Goal: Information Seeking & Learning: Learn about a topic

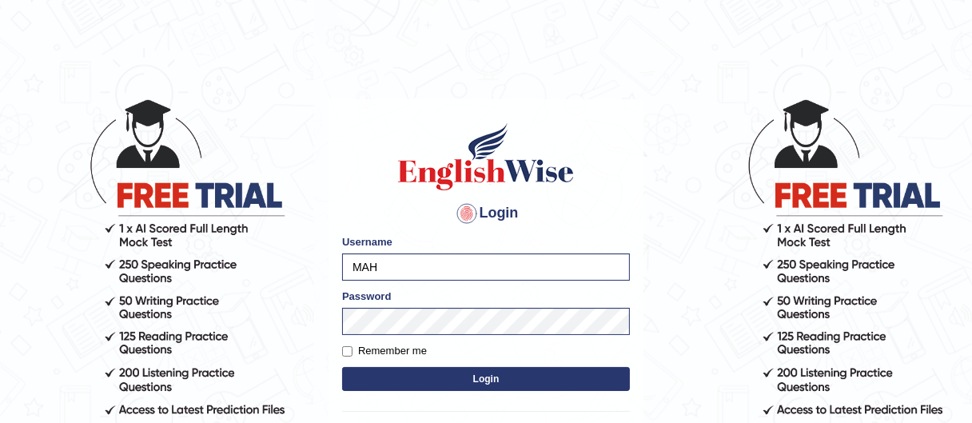
type input "Maha5096"
drag, startPoint x: 448, startPoint y: 279, endPoint x: 317, endPoint y: 279, distance: 131.1
click at [317, 279] on body "Login Please fix the following errors: Username Maha5096 Password Remember me L…" at bounding box center [486, 260] width 972 height 423
click at [421, 265] on input "Maha5096" at bounding box center [486, 266] width 288 height 27
drag, startPoint x: 421, startPoint y: 265, endPoint x: 345, endPoint y: 262, distance: 76.8
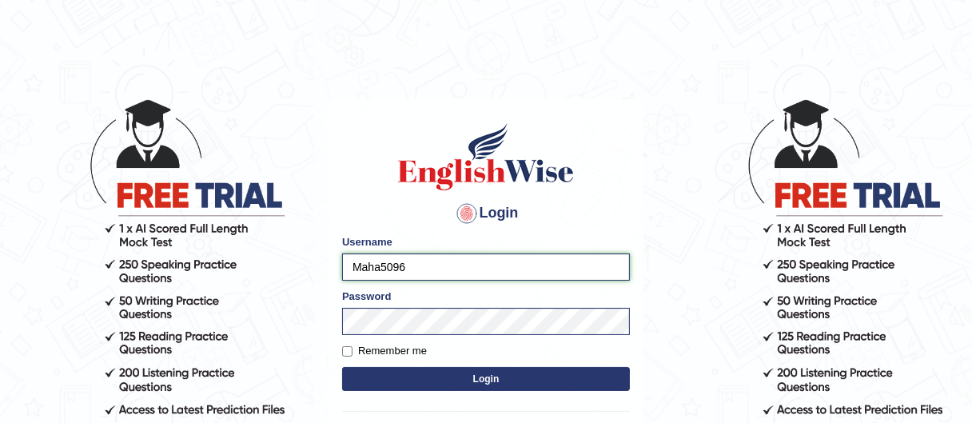
click at [345, 262] on input "Maha5096" at bounding box center [486, 266] width 288 height 27
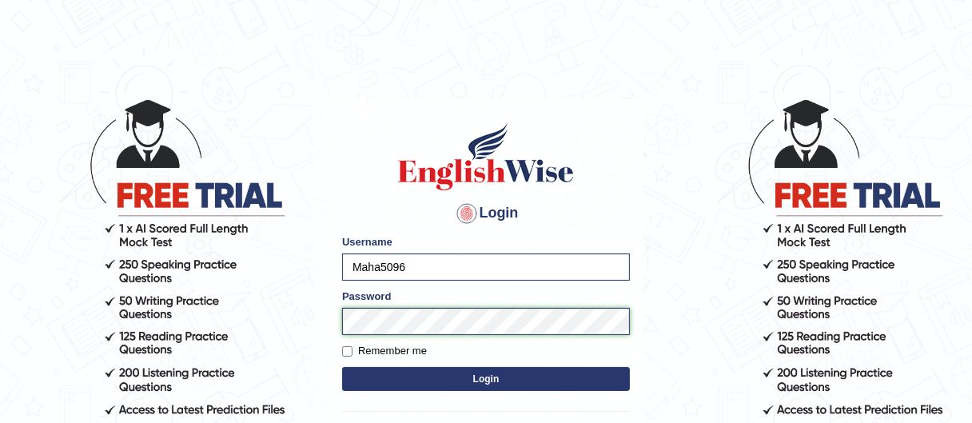
click at [286, 318] on body "Login Please fix the following errors: Username Maha5096 Password Remember me L…" at bounding box center [486, 260] width 972 height 423
click at [421, 378] on button "Login" at bounding box center [486, 379] width 288 height 24
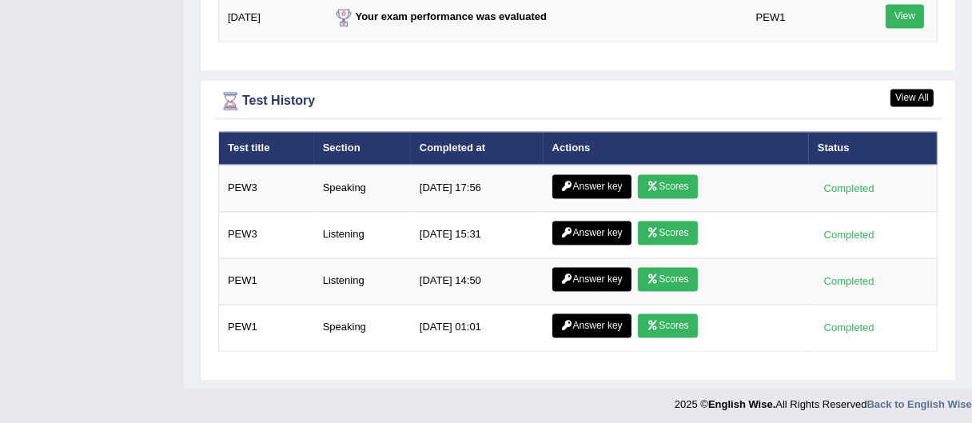
scroll to position [2253, 0]
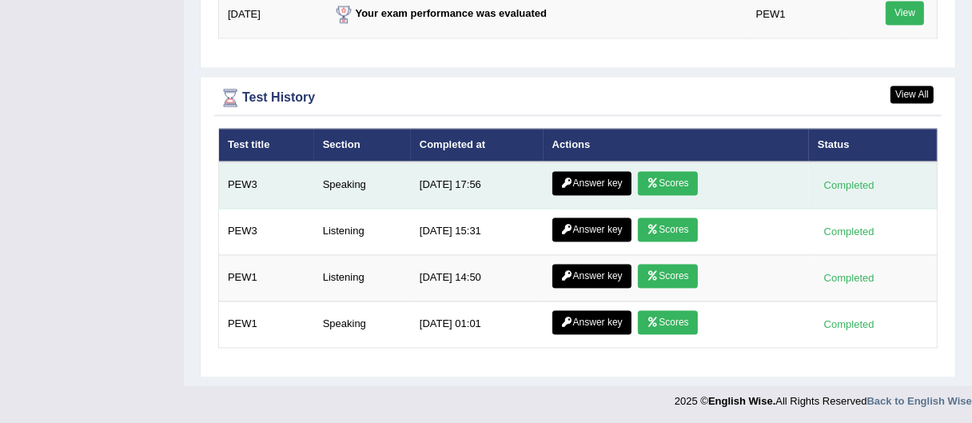
click at [672, 185] on link "Scores" at bounding box center [667, 183] width 59 height 24
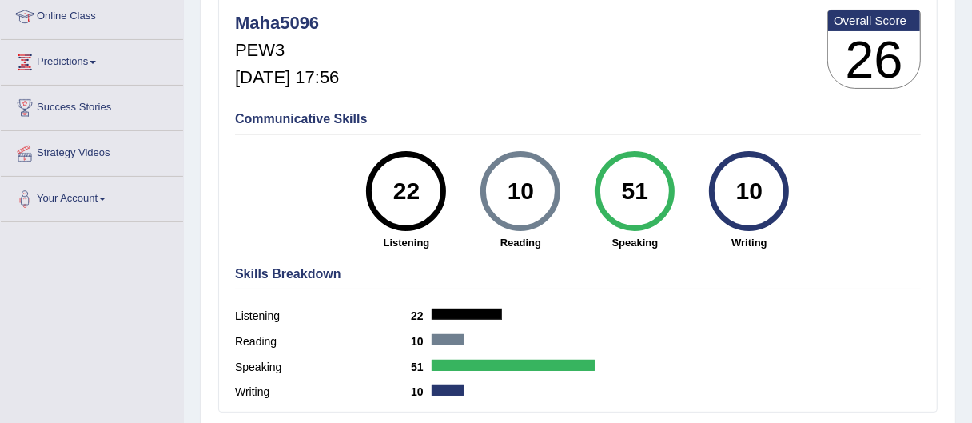
scroll to position [253, 0]
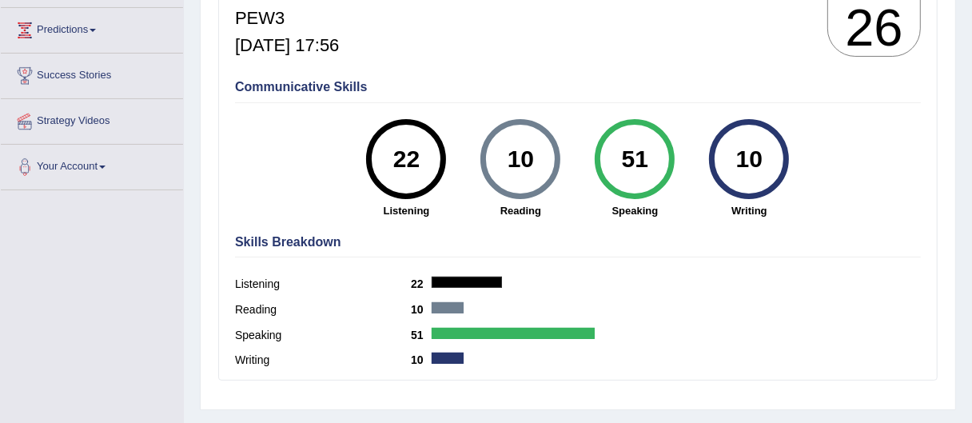
drag, startPoint x: 639, startPoint y: 154, endPoint x: 648, endPoint y: 157, distance: 9.4
click at [648, 157] on div "51" at bounding box center [635, 159] width 58 height 67
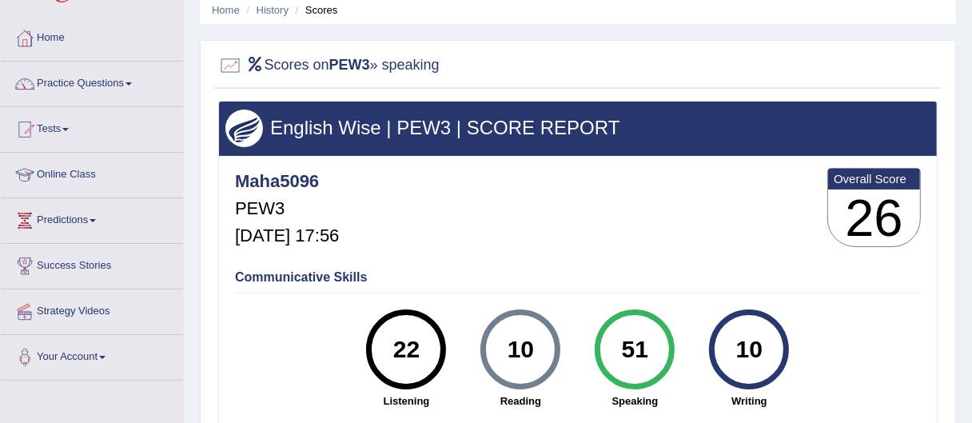
scroll to position [0, 0]
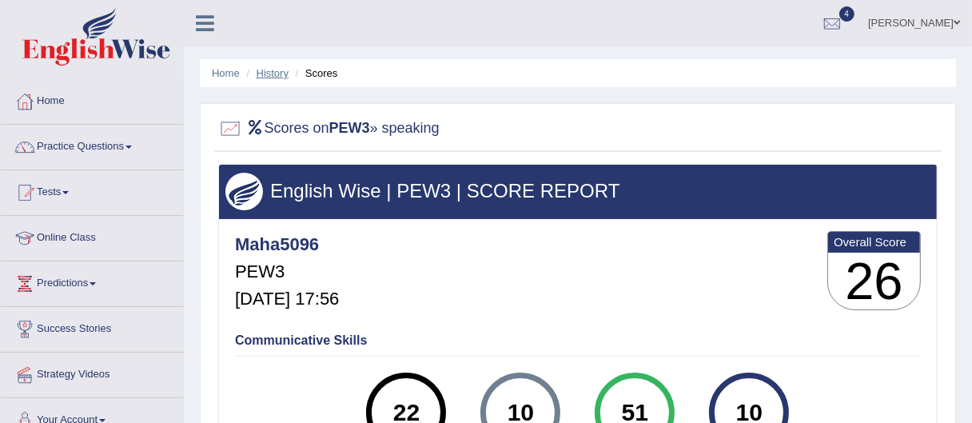
click at [272, 70] on link "History" at bounding box center [273, 73] width 32 height 12
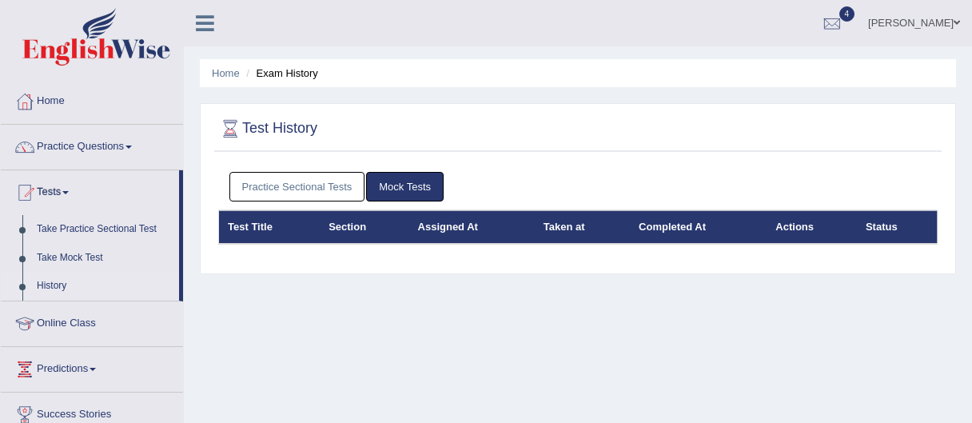
click at [325, 189] on link "Practice Sectional Tests" at bounding box center [297, 187] width 136 height 30
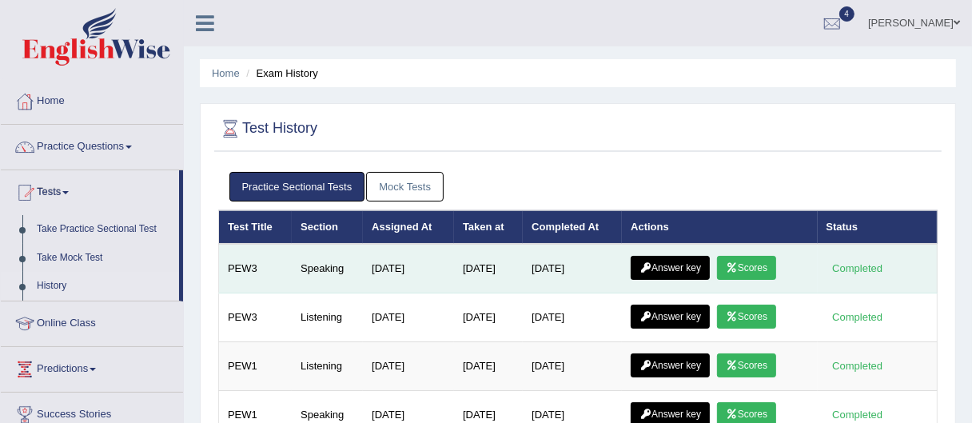
click at [688, 269] on link "Answer key" at bounding box center [670, 268] width 79 height 24
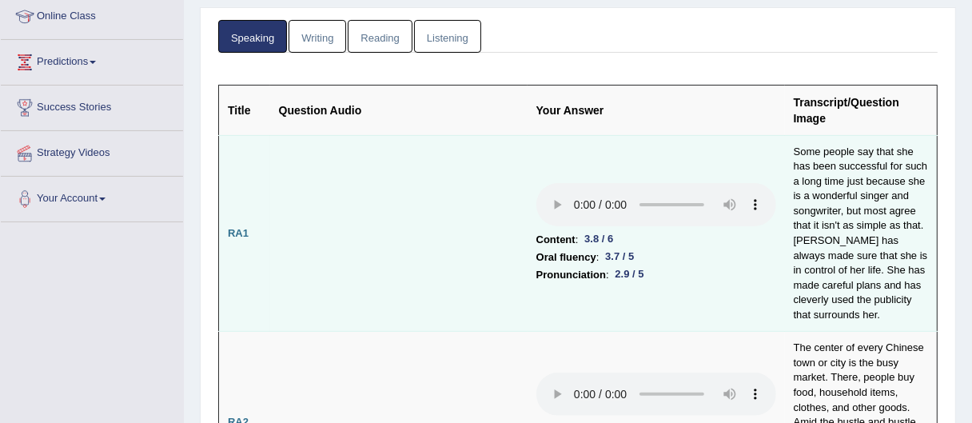
scroll to position [253, 0]
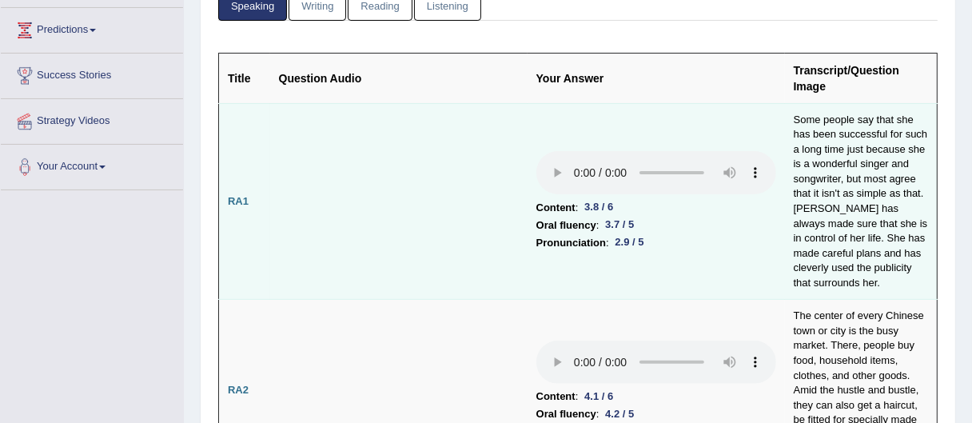
click at [843, 225] on td "Some people say that she has been successful for such a long time just because …" at bounding box center [861, 201] width 153 height 197
click at [814, 230] on td "Some people say that she has been successful for such a long time just because …" at bounding box center [861, 201] width 153 height 197
drag, startPoint x: 835, startPoint y: 223, endPoint x: 896, endPoint y: 241, distance: 64.0
click at [896, 241] on td "Some people say that she has been successful for such a long time just because …" at bounding box center [861, 201] width 153 height 197
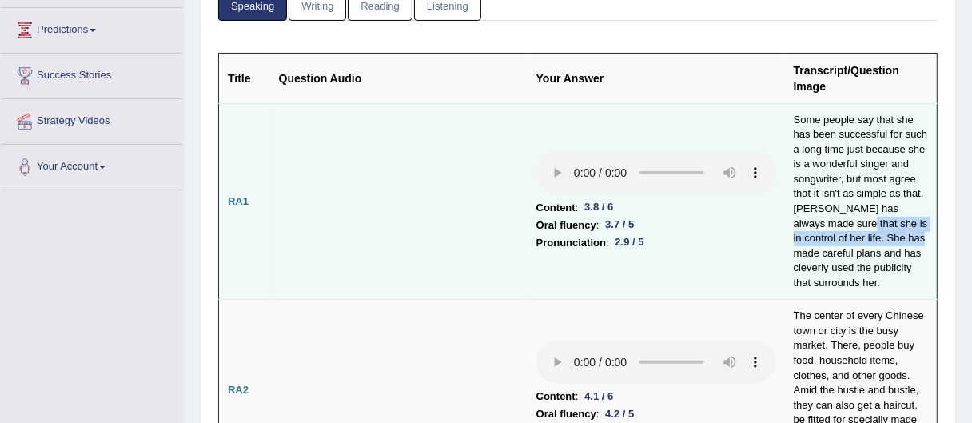
click at [896, 241] on td "Some people say that she has been successful for such a long time just because …" at bounding box center [861, 201] width 153 height 197
click at [861, 240] on td "Some people say that she has been successful for such a long time just because …" at bounding box center [861, 201] width 153 height 197
click at [859, 215] on td "Some people say that she has been successful for such a long time just because …" at bounding box center [861, 201] width 153 height 197
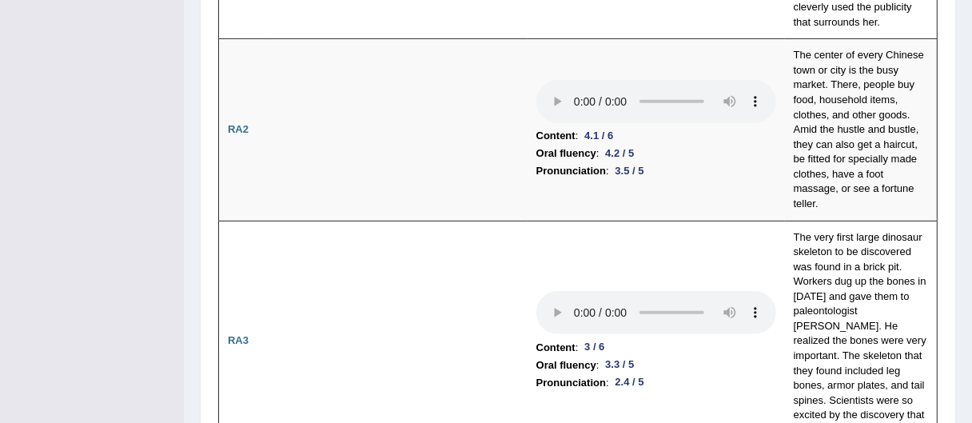
scroll to position [528, 0]
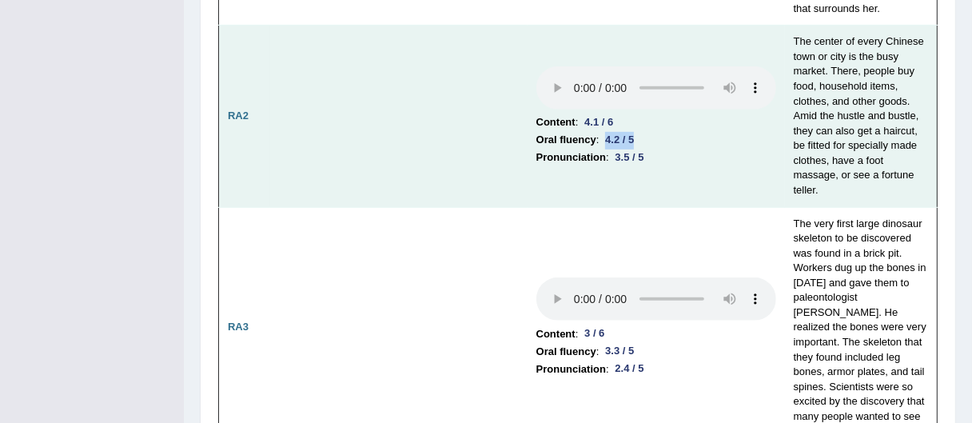
drag, startPoint x: 606, startPoint y: 135, endPoint x: 640, endPoint y: 135, distance: 33.6
click at [640, 135] on div "4.2 / 5" at bounding box center [620, 140] width 42 height 17
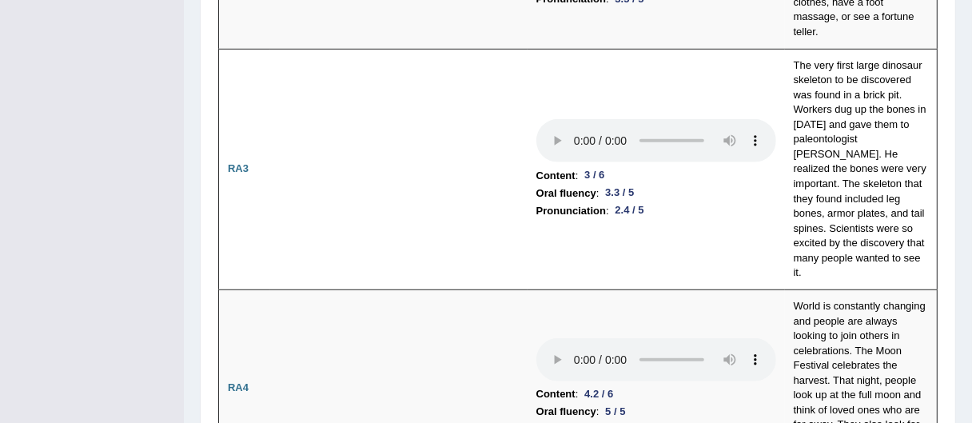
scroll to position [700, 0]
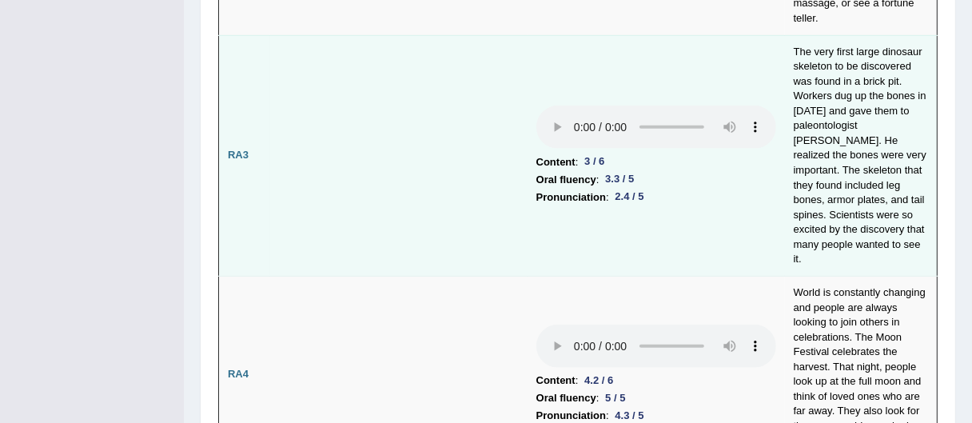
click at [818, 37] on td "The very first large dinosaur skeleton to be discovered was found in a brick pi…" at bounding box center [861, 155] width 153 height 241
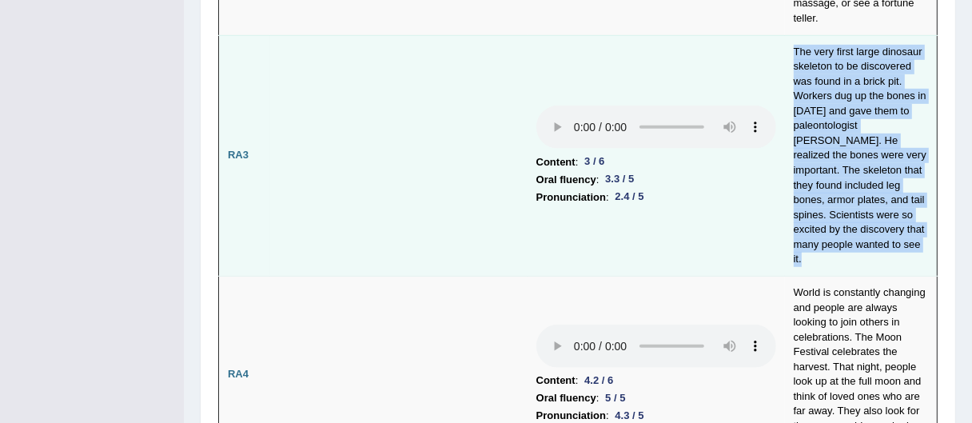
click at [818, 37] on td "The very first large dinosaur skeleton to be discovered was found in a brick pi…" at bounding box center [861, 155] width 153 height 241
click at [837, 36] on td "The very first large dinosaur skeleton to be discovered was found in a brick pi…" at bounding box center [861, 155] width 153 height 241
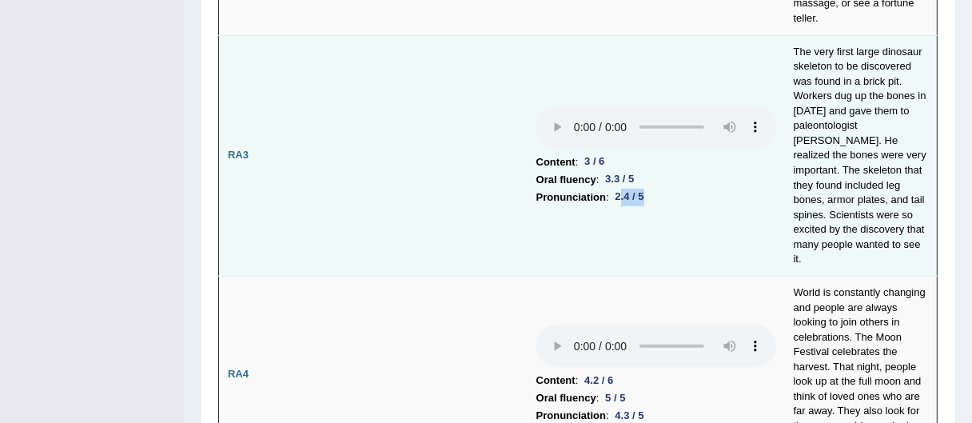
drag, startPoint x: 620, startPoint y: 172, endPoint x: 645, endPoint y: 172, distance: 25.6
click at [645, 189] on div "2.4 / 5" at bounding box center [630, 197] width 42 height 17
click at [612, 189] on td "Content : 3 / 6 Oral fluency : 3.3 / 5 Pronunciation : 2.4 / 5" at bounding box center [656, 155] width 257 height 241
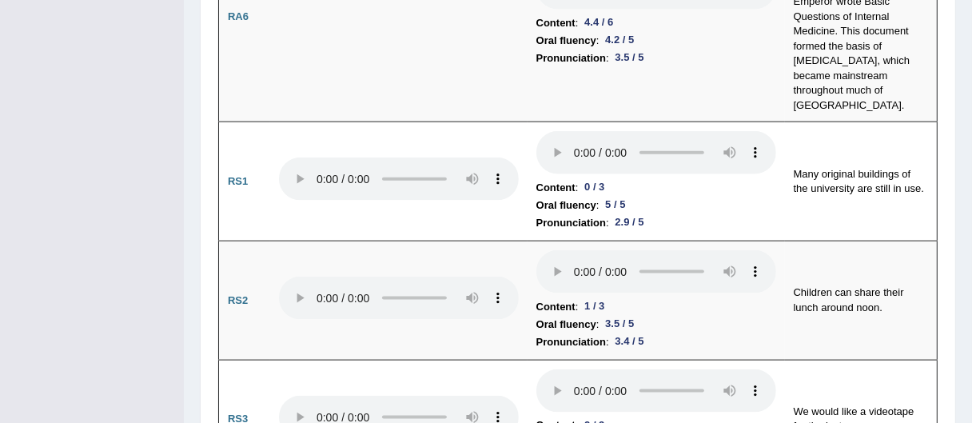
scroll to position [1432, 0]
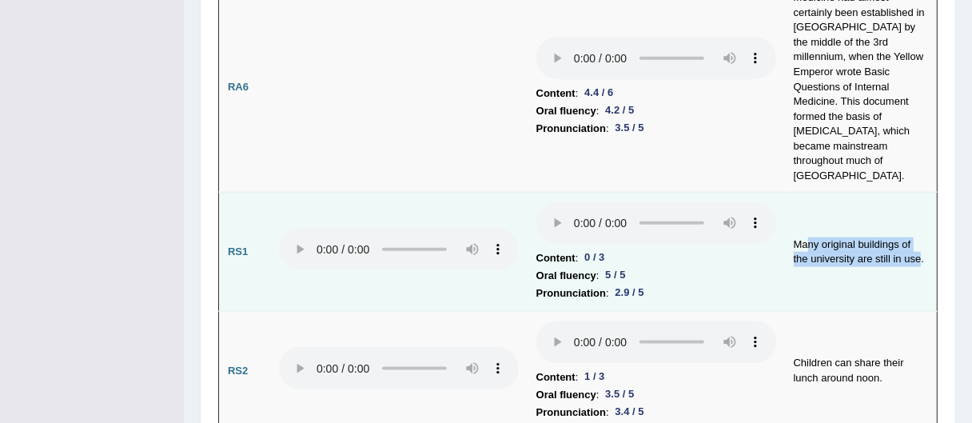
drag, startPoint x: 807, startPoint y: 169, endPoint x: 901, endPoint y: 206, distance: 101.5
click at [901, 206] on td "Many original buildings of the university are still in use." at bounding box center [861, 252] width 153 height 119
click at [863, 193] on td "Many original buildings of the university are still in use." at bounding box center [861, 252] width 153 height 119
click at [879, 193] on td "Many original buildings of the university are still in use." at bounding box center [861, 252] width 153 height 119
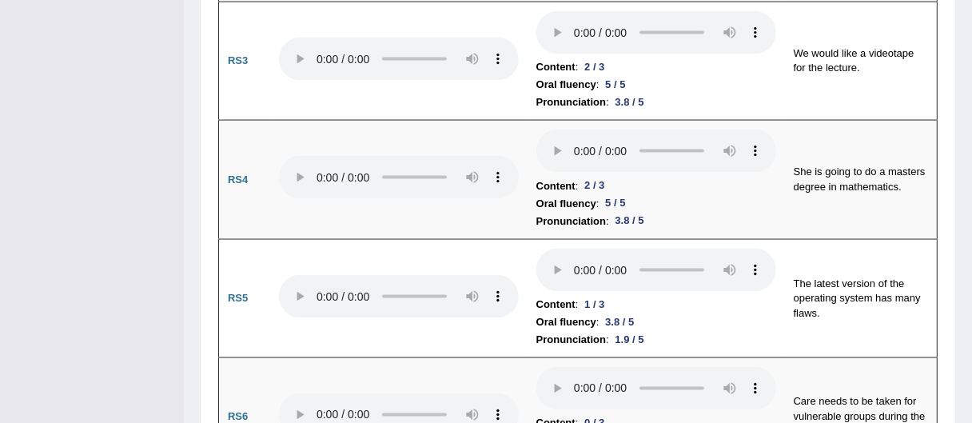
scroll to position [1903, 0]
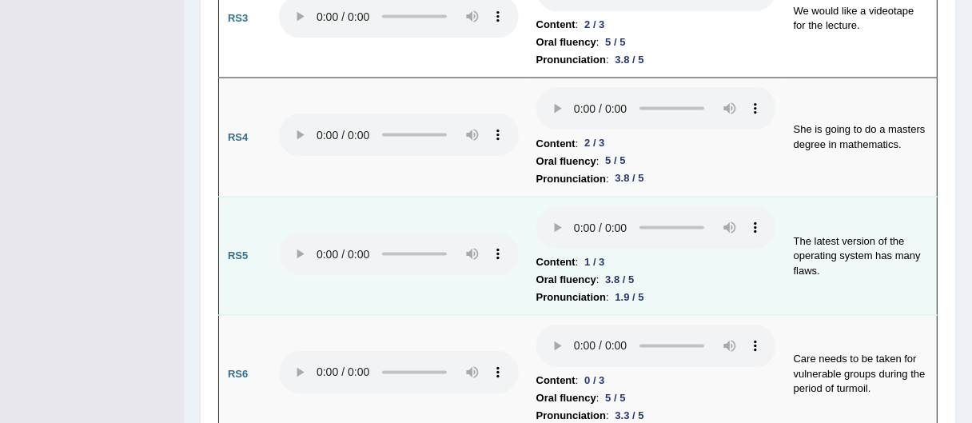
click at [825, 197] on td "The latest version of the operating system has many flaws." at bounding box center [861, 256] width 153 height 119
click at [811, 215] on td "The latest version of the operating system has many flaws." at bounding box center [861, 256] width 153 height 119
drag, startPoint x: 821, startPoint y: 190, endPoint x: 796, endPoint y: 161, distance: 38.6
click at [796, 197] on td "The latest version of the operating system has many flaws." at bounding box center [861, 256] width 153 height 119
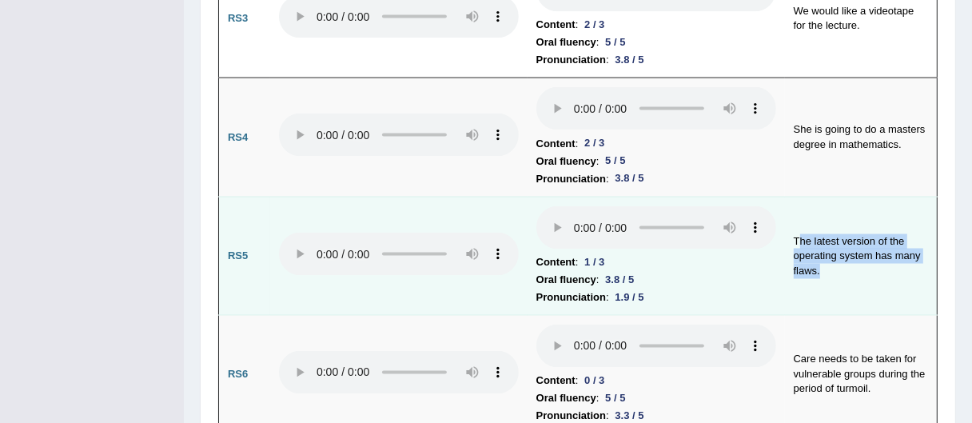
click at [847, 197] on td "The latest version of the operating system has many flaws." at bounding box center [861, 256] width 153 height 119
click at [804, 197] on td "The latest version of the operating system has many flaws." at bounding box center [861, 256] width 153 height 119
click at [800, 201] on td "The latest version of the operating system has many flaws." at bounding box center [861, 256] width 153 height 119
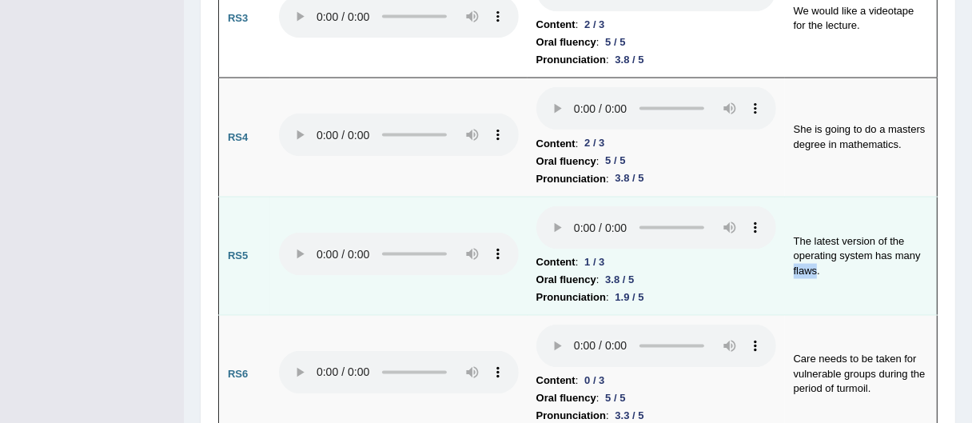
click at [800, 201] on td "The latest version of the operating system has many flaws." at bounding box center [861, 256] width 153 height 119
click at [587, 254] on div "1 / 3" at bounding box center [594, 262] width 33 height 17
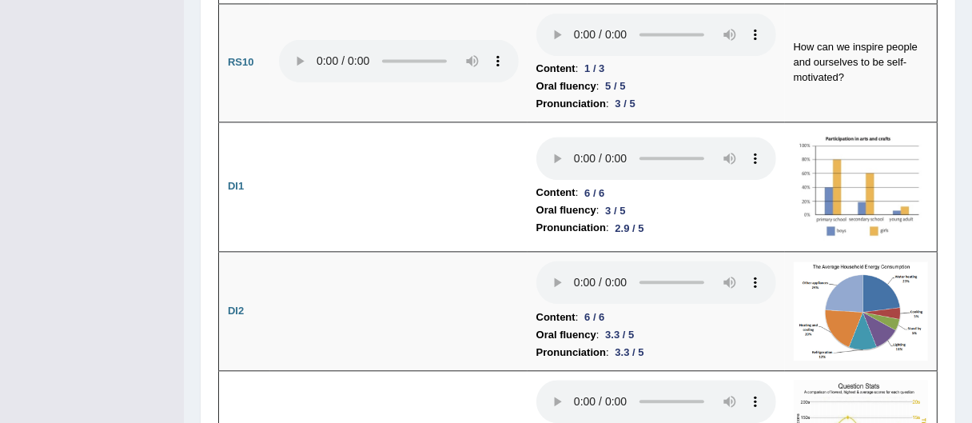
scroll to position [2705, 0]
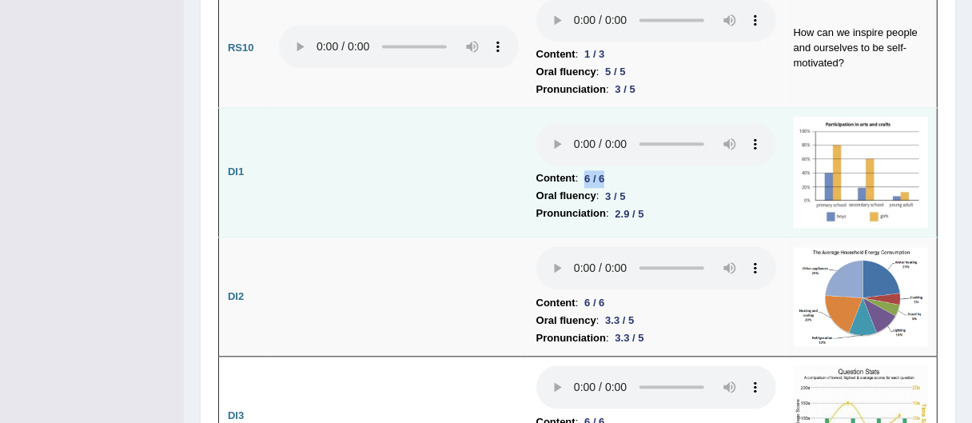
drag, startPoint x: 587, startPoint y: 103, endPoint x: 608, endPoint y: 102, distance: 20.8
click at [608, 170] on div "6 / 6" at bounding box center [594, 178] width 33 height 17
click at [544, 169] on b "Content" at bounding box center [555, 178] width 39 height 18
drag, startPoint x: 614, startPoint y: 98, endPoint x: 526, endPoint y: 90, distance: 88.4
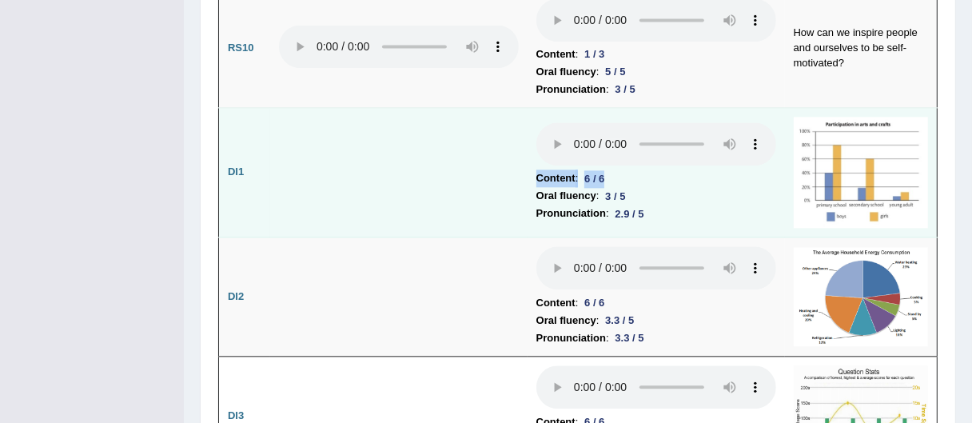
click at [528, 108] on td "Content : 6 / 6 Oral fluency : 3 / 5 Pronunciation : 2.9 / 5" at bounding box center [656, 173] width 257 height 130
click at [582, 187] on b "Oral fluency" at bounding box center [566, 196] width 60 height 18
drag, startPoint x: 582, startPoint y: 121, endPoint x: 638, endPoint y: 138, distance: 58.4
click at [638, 138] on td "Content : 6 / 6 Oral fluency : 3 / 5 Pronunciation : 2.9 / 5" at bounding box center [656, 173] width 257 height 130
click at [638, 205] on div "2.9 / 5" at bounding box center [630, 213] width 42 height 17
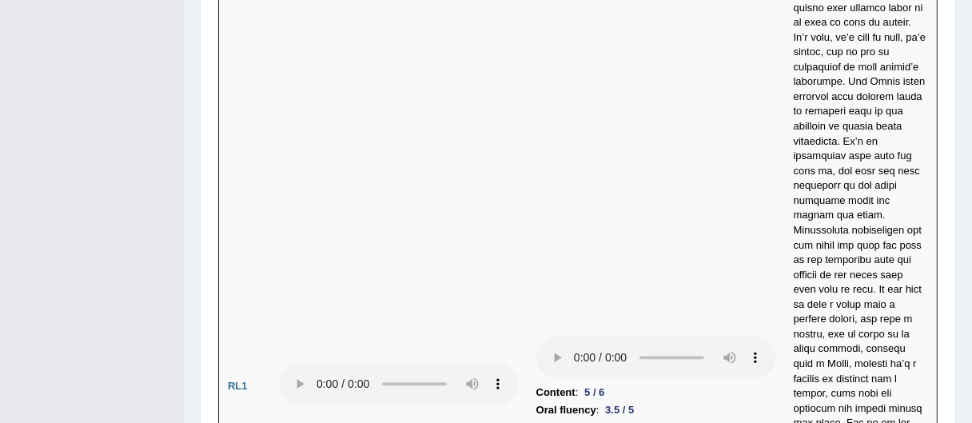
scroll to position [3705, 0]
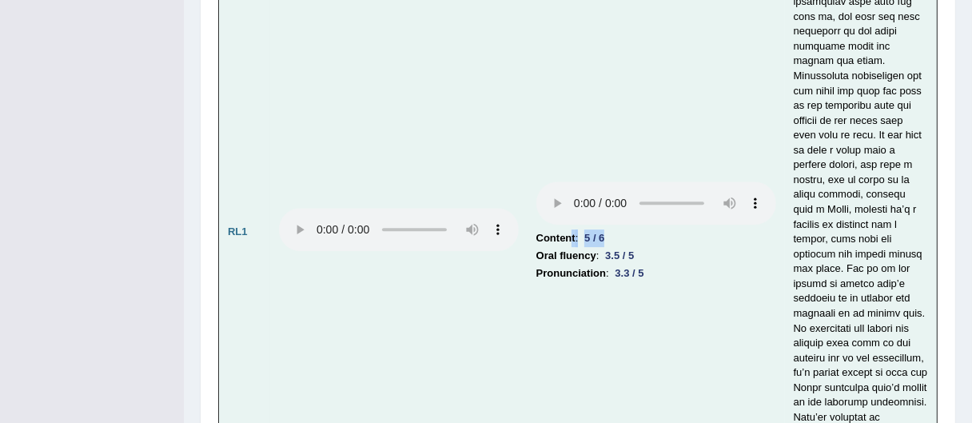
drag, startPoint x: 568, startPoint y: 138, endPoint x: 609, endPoint y: 143, distance: 41.1
click at [609, 229] on li "Content : 5 / 6" at bounding box center [656, 238] width 240 height 18
click at [606, 229] on div "5 / 6" at bounding box center [594, 237] width 33 height 17
click at [602, 229] on div "5 / 6" at bounding box center [594, 237] width 33 height 17
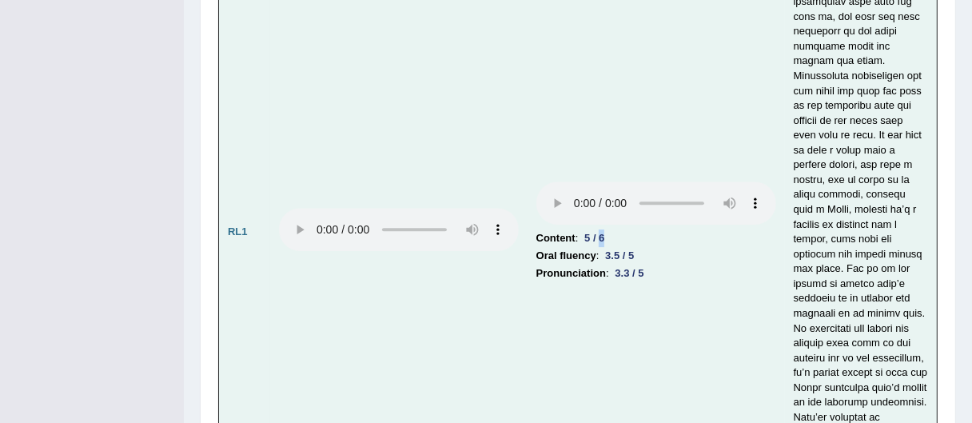
click at [607, 229] on div "5 / 6" at bounding box center [594, 237] width 33 height 17
click at [584, 229] on div "5 / 6" at bounding box center [594, 237] width 33 height 17
click at [604, 229] on div "5 / 6" at bounding box center [594, 237] width 33 height 17
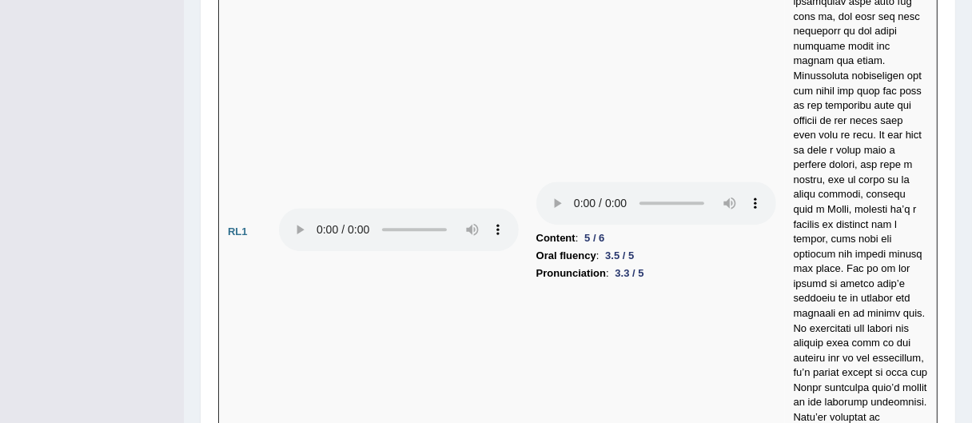
scroll to position [3765, 0]
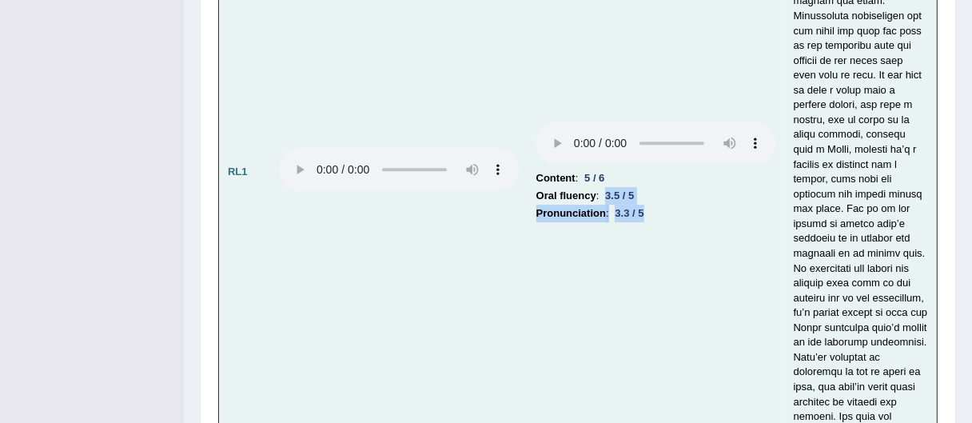
drag, startPoint x: 606, startPoint y: 99, endPoint x: 648, endPoint y: 155, distance: 70.2
click at [648, 155] on td "Content : 5 / 6 Oral fluency : 3.5 / 5 Pronunciation : 3.3 / 5" at bounding box center [656, 172] width 257 height 909
drag, startPoint x: 605, startPoint y: 94, endPoint x: 647, endPoint y: 92, distance: 41.6
click at [647, 187] on li "Oral fluency : 3.5 / 5" at bounding box center [656, 196] width 240 height 18
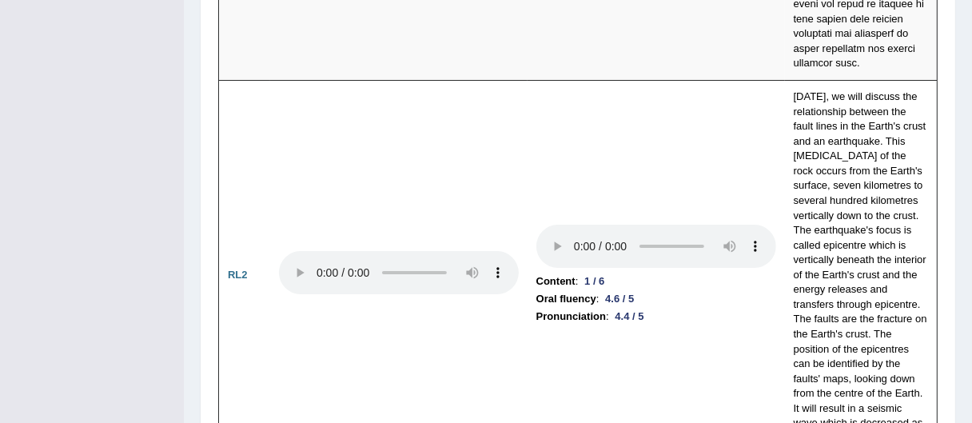
scroll to position [4227, 0]
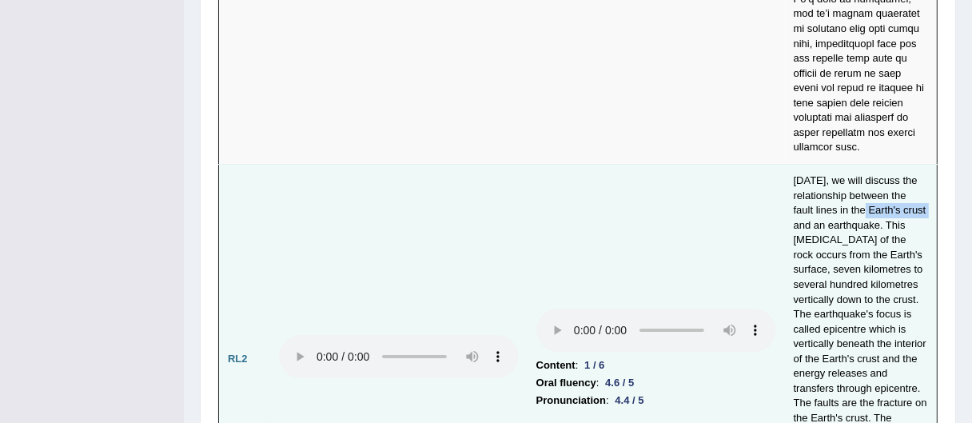
drag, startPoint x: 843, startPoint y: 87, endPoint x: 906, endPoint y: 88, distance: 63.2
click at [906, 165] on td "[DATE], we will discuss the relationship between the fault lines in the Earth's…" at bounding box center [861, 359] width 153 height 389
drag, startPoint x: 813, startPoint y: 99, endPoint x: 861, endPoint y: 96, distance: 48.1
click at [861, 165] on td "[DATE], we will discuss the relationship between the fault lines in the Earth's…" at bounding box center [861, 359] width 153 height 389
click at [848, 166] on td "[DATE], we will discuss the relationship between the fault lines in the Earth's…" at bounding box center [861, 359] width 153 height 389
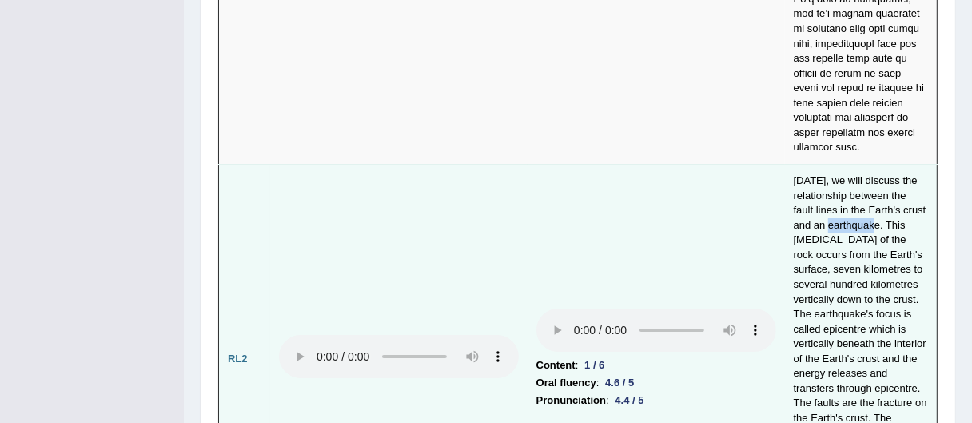
drag, startPoint x: 812, startPoint y: 103, endPoint x: 856, endPoint y: 98, distance: 44.3
click at [856, 165] on td "[DATE], we will discuss the relationship between the fault lines in the Earth's…" at bounding box center [861, 359] width 153 height 389
drag, startPoint x: 791, startPoint y: 230, endPoint x: 824, endPoint y: 230, distance: 33.6
click at [824, 230] on td "[DATE], we will discuss the relationship between the fault lines in the Earth's…" at bounding box center [861, 359] width 153 height 389
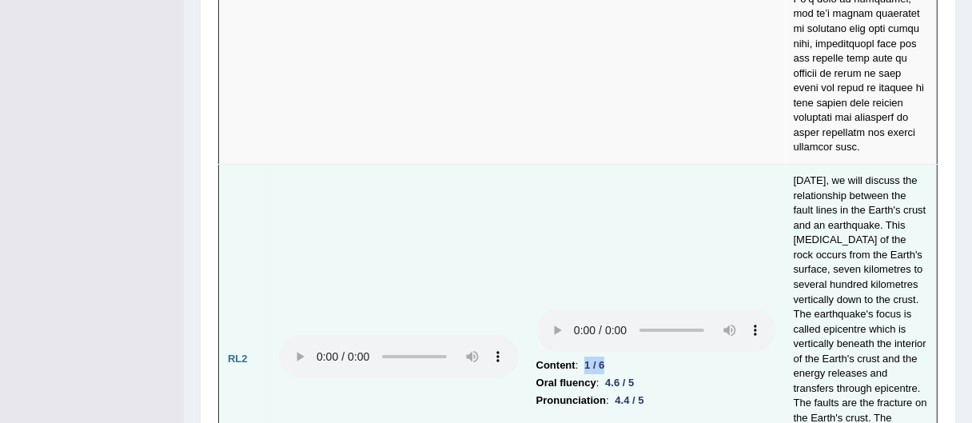
drag, startPoint x: 584, startPoint y: 233, endPoint x: 615, endPoint y: 236, distance: 31.3
click at [615, 357] on li "Content : 1 / 6" at bounding box center [656, 366] width 240 height 18
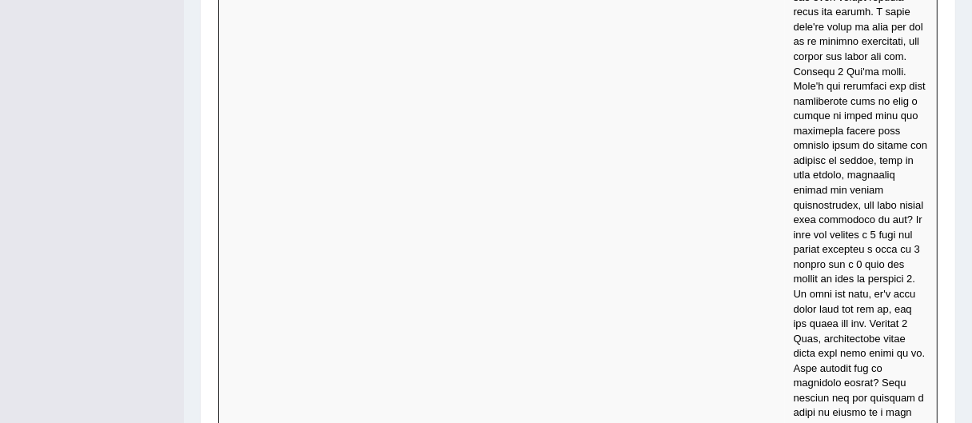
scroll to position [6191, 0]
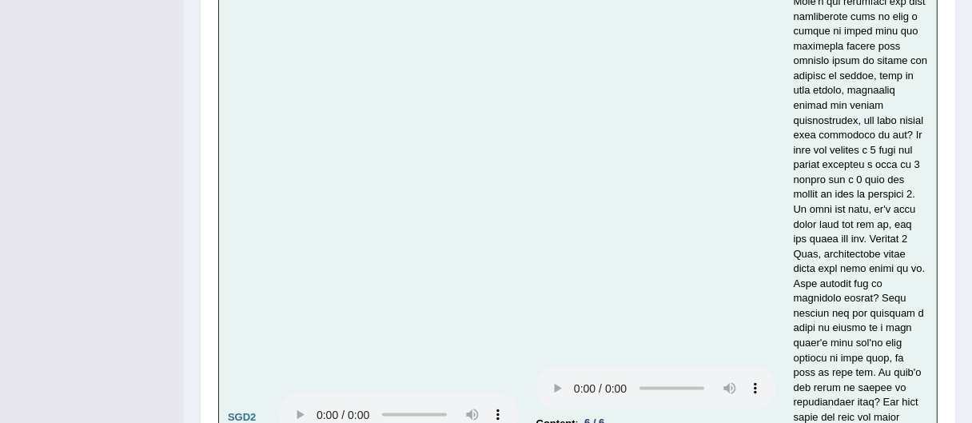
drag, startPoint x: 613, startPoint y: 224, endPoint x: 662, endPoint y: 235, distance: 50.0
click at [662, 235] on td "Content : 6 / 6 Oral fluency : 1.8 / 5 Pronunciation : 1.5 / 5" at bounding box center [656, 417] width 257 height 1755
click at [638, 257] on td "Content : 6 / 6 Oral fluency : 1.8 / 5 Pronunciation : 1.5 / 5" at bounding box center [656, 417] width 257 height 1755
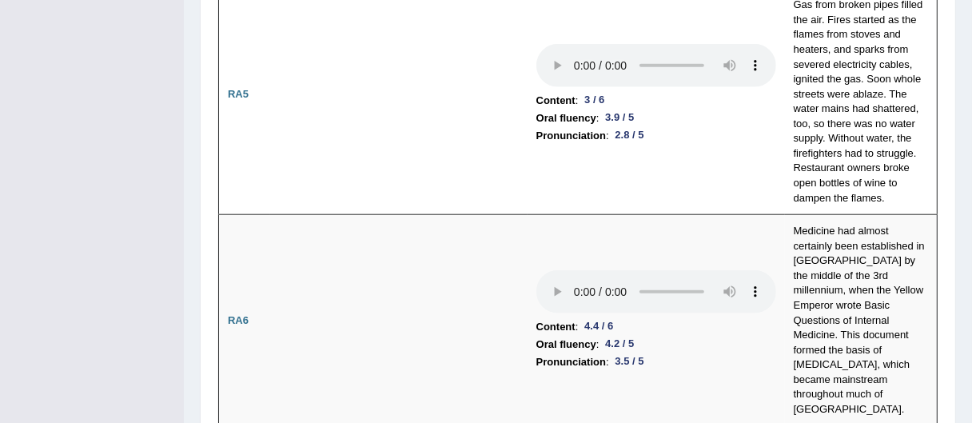
scroll to position [0, 0]
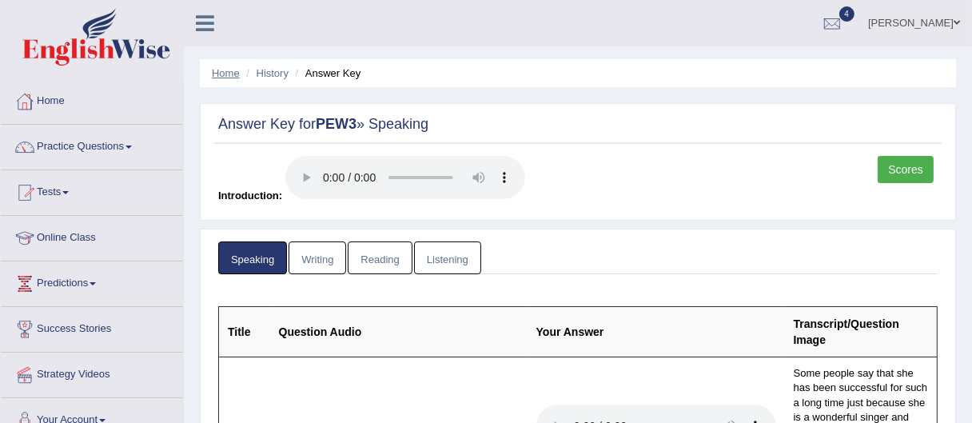
click at [218, 70] on link "Home" at bounding box center [226, 73] width 28 height 12
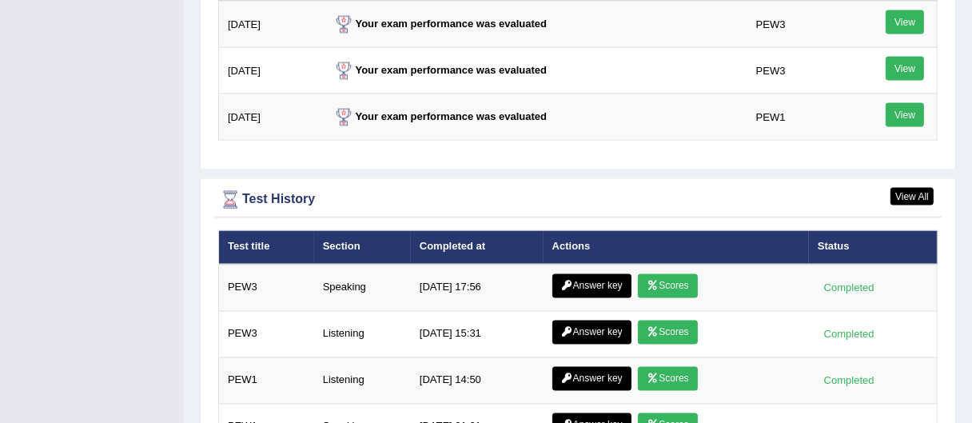
scroll to position [2151, 0]
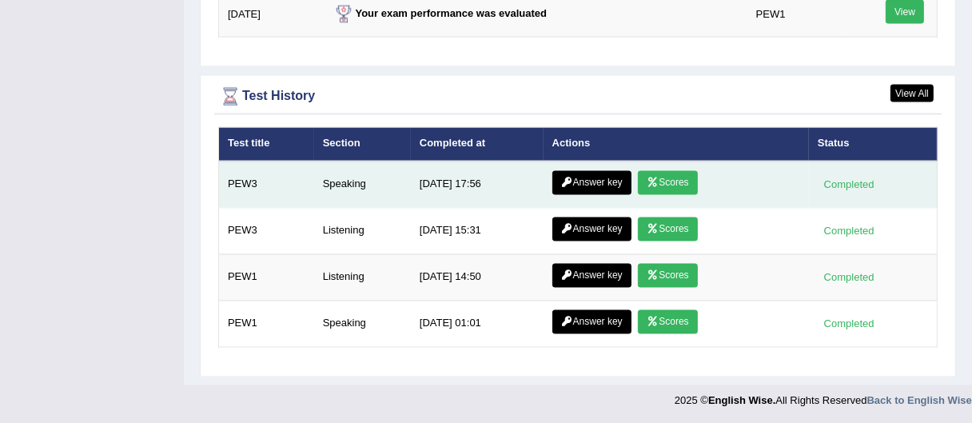
click at [596, 185] on link "Answer key" at bounding box center [591, 183] width 79 height 24
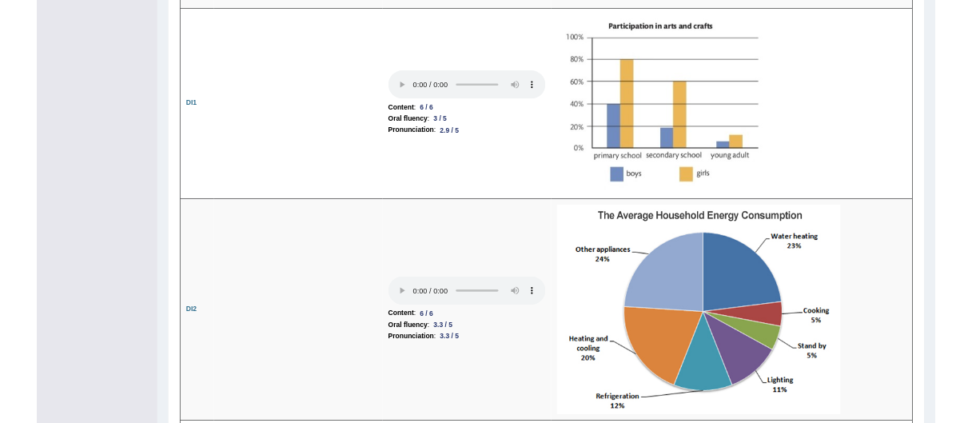
scroll to position [2729, 0]
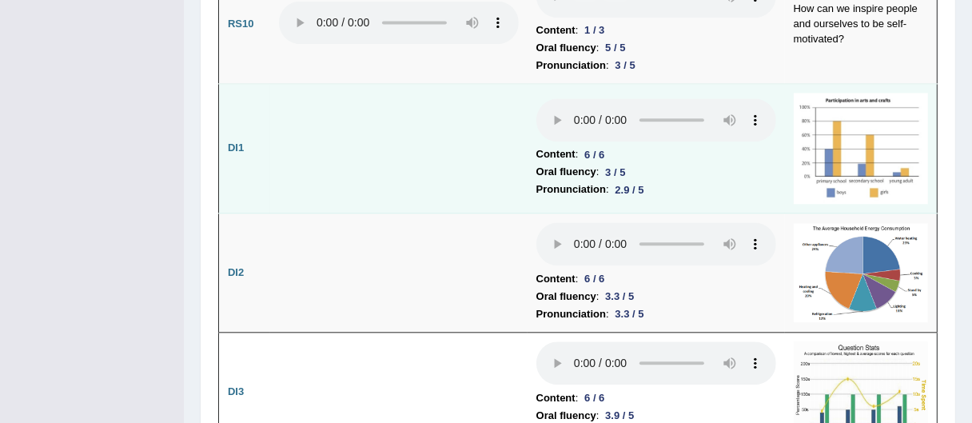
click at [558, 163] on b "Oral fluency" at bounding box center [566, 172] width 60 height 18
drag, startPoint x: 558, startPoint y: 94, endPoint x: 646, endPoint y: 114, distance: 90.0
click at [646, 114] on td "Content : 6 / 6 Oral fluency : 3 / 5 Pronunciation : 2.9 / 5" at bounding box center [656, 149] width 257 height 130
click at [599, 146] on div "6 / 6" at bounding box center [594, 154] width 33 height 17
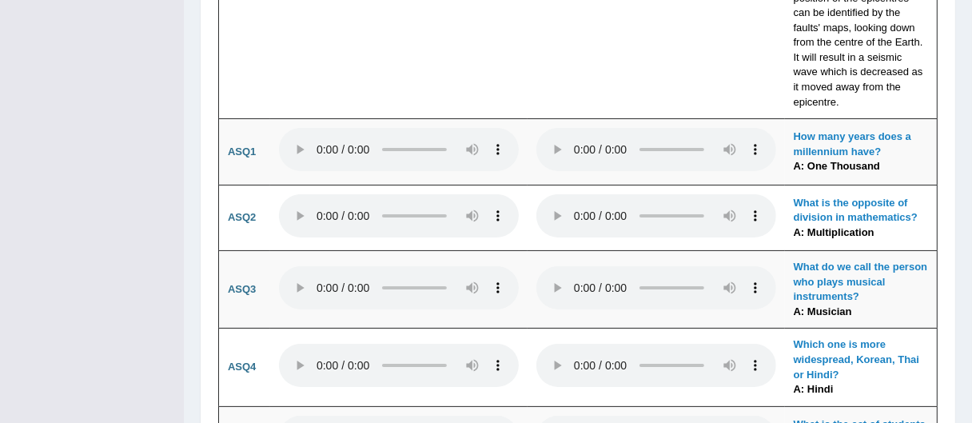
scroll to position [4630, 0]
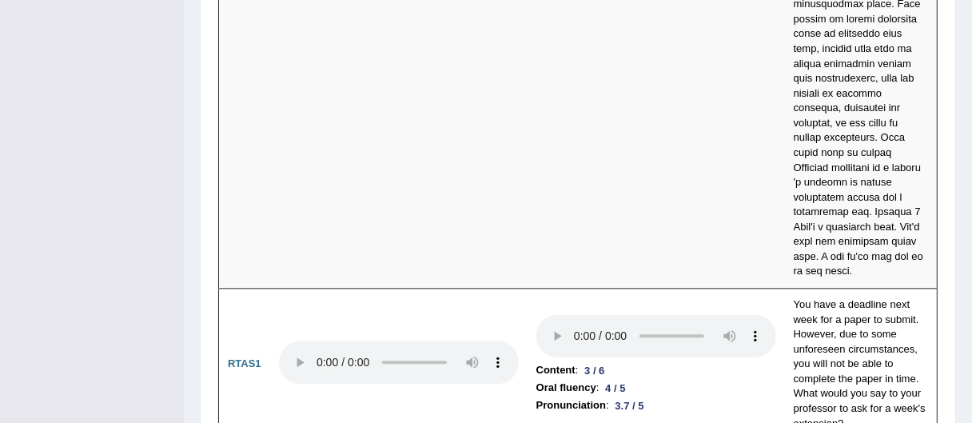
scroll to position [7128, 0]
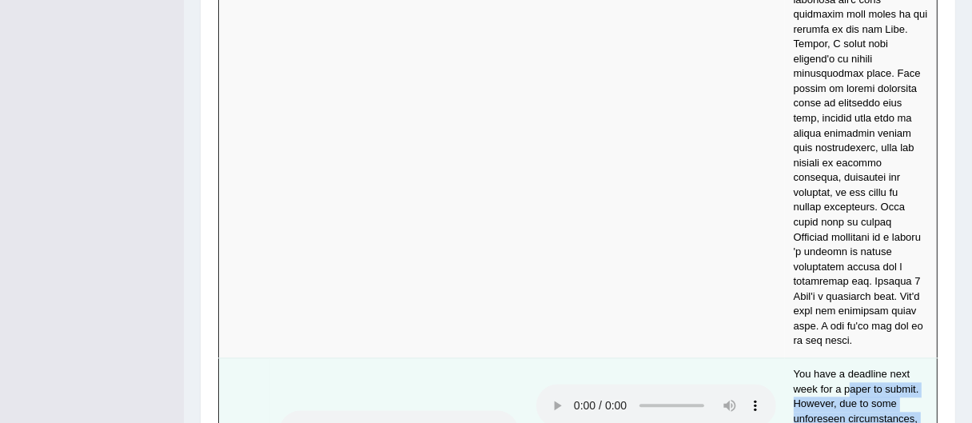
drag, startPoint x: 857, startPoint y: 125, endPoint x: 864, endPoint y: 219, distance: 94.6
drag, startPoint x: 793, startPoint y: 99, endPoint x: 851, endPoint y: 222, distance: 136.2
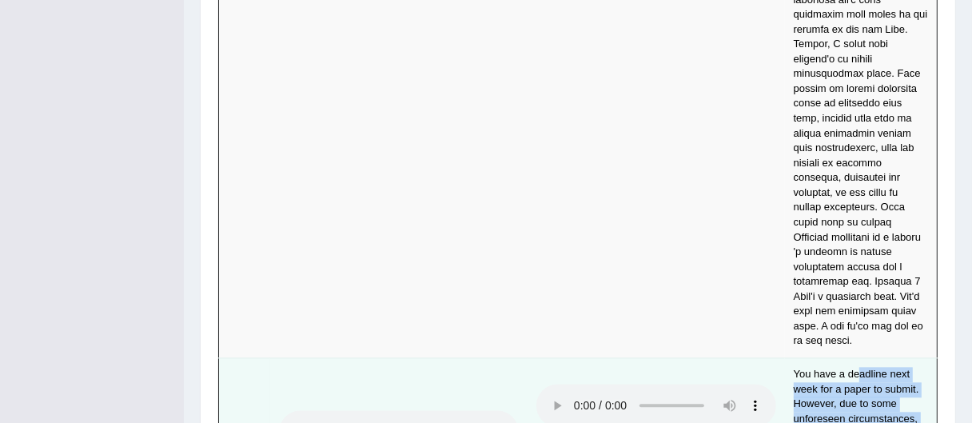
drag, startPoint x: 857, startPoint y: 99, endPoint x: 846, endPoint y: 226, distance: 127.6
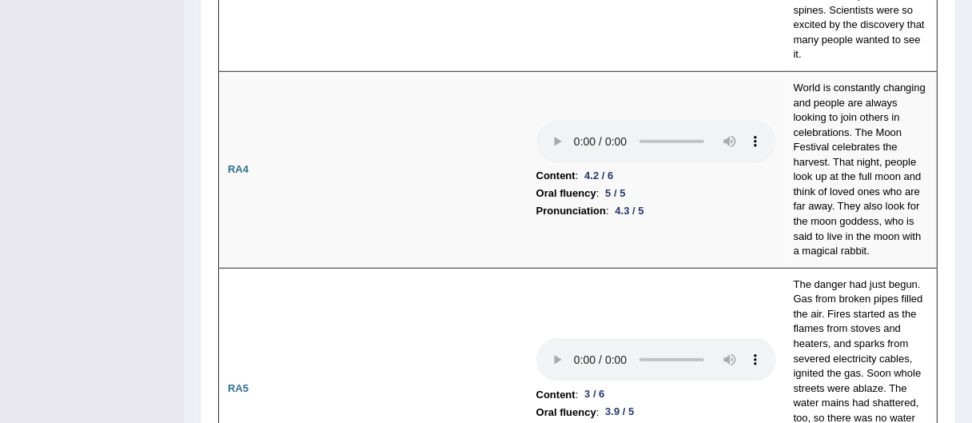
scroll to position [0, 0]
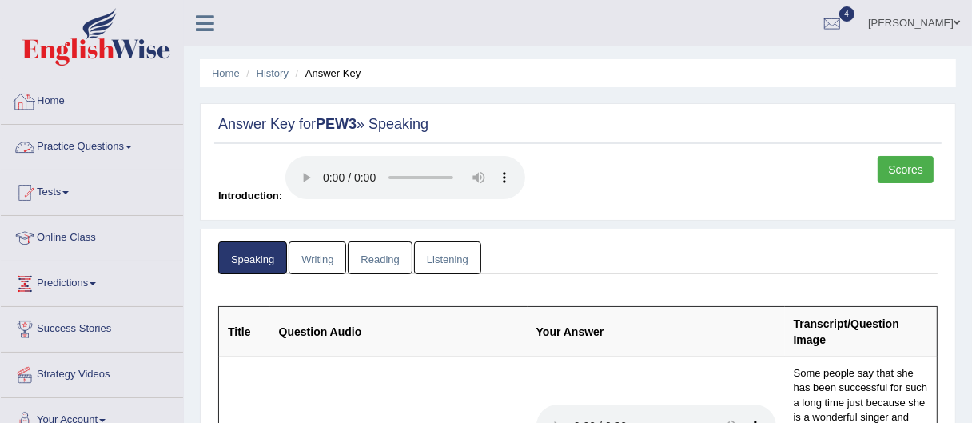
click at [54, 153] on link "Practice Questions" at bounding box center [92, 145] width 182 height 40
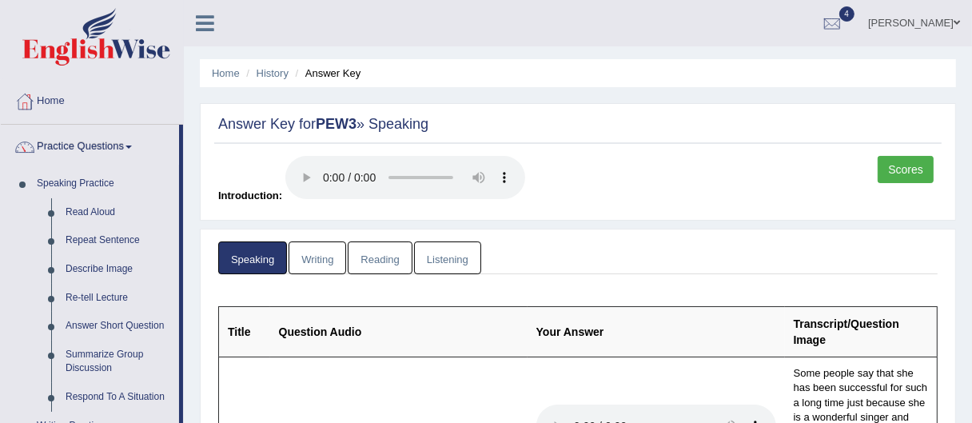
click at [942, 17] on link "[PERSON_NAME]" at bounding box center [914, 21] width 116 height 42
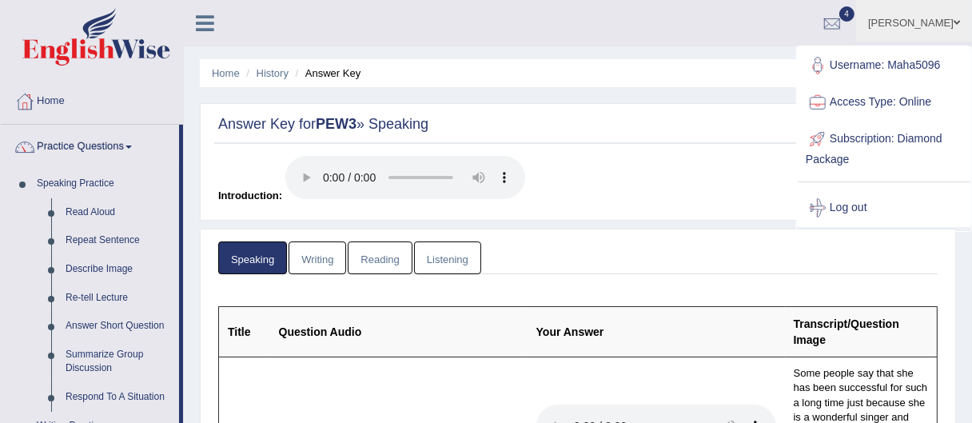
click at [856, 205] on link "Log out" at bounding box center [884, 207] width 173 height 37
